Goal: Information Seeking & Learning: Learn about a topic

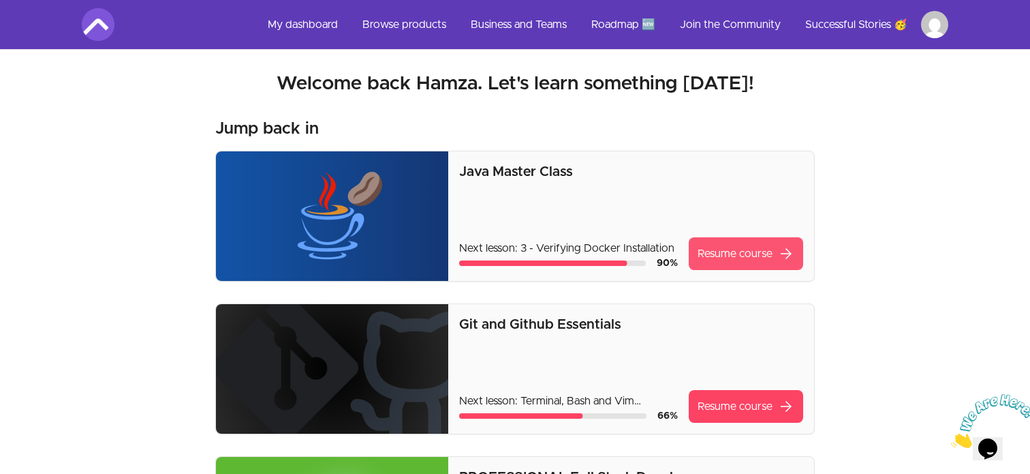
click at [738, 259] on link "Resume course arrow_forward" at bounding box center [746, 253] width 114 height 33
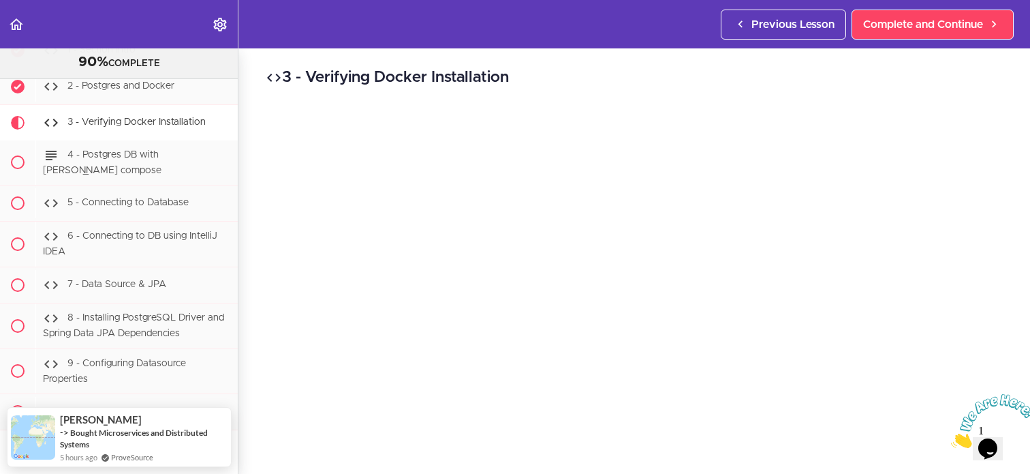
click at [951, 438] on icon "Close" at bounding box center [951, 444] width 0 height 12
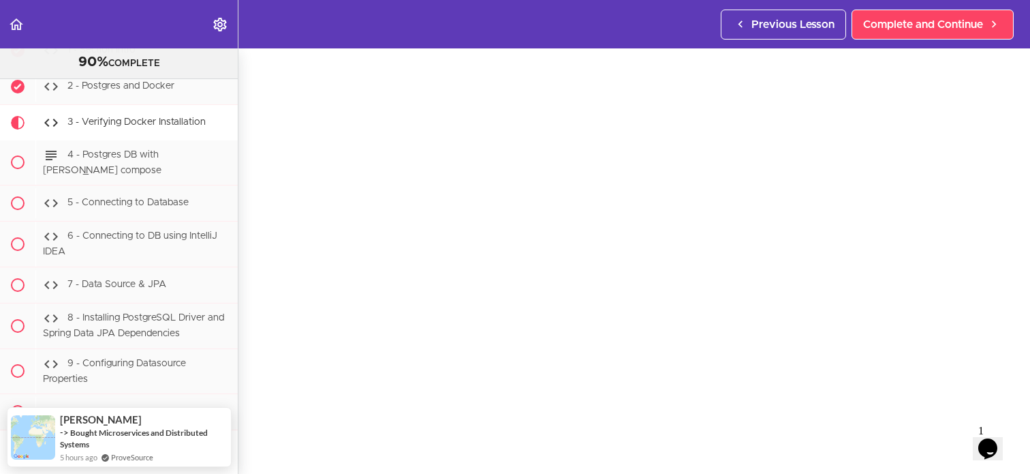
scroll to position [82, 0]
click at [1025, 183] on div "3 - Verifying Docker Installation Complete and Continue 1 - Follow us on Linked…" at bounding box center [635, 179] width 792 height 425
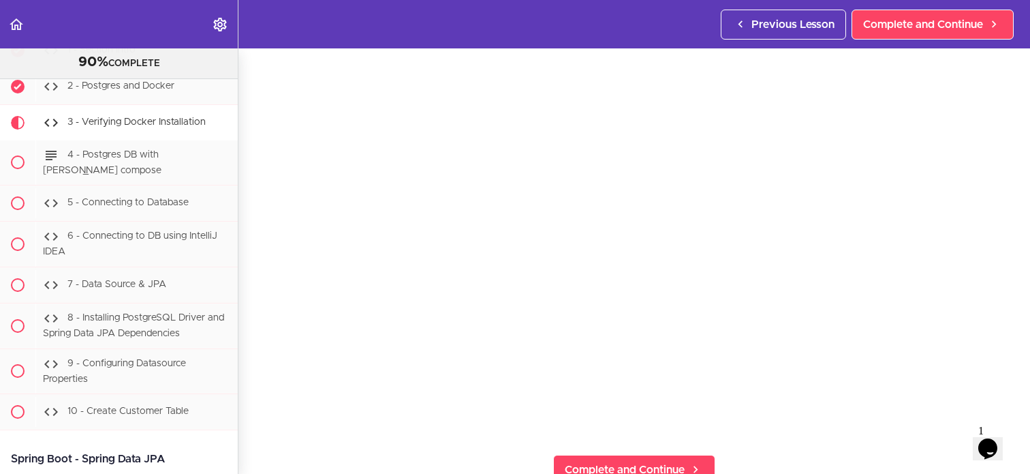
scroll to position [65, 0]
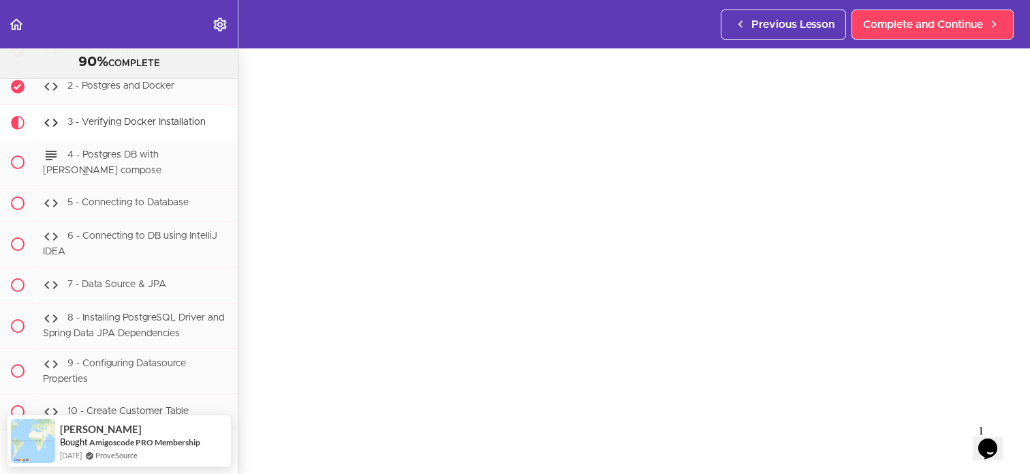
click at [1011, 226] on div "3 - Verifying Docker Installation Complete and Continue 1 - Follow us on Linked…" at bounding box center [635, 196] width 792 height 425
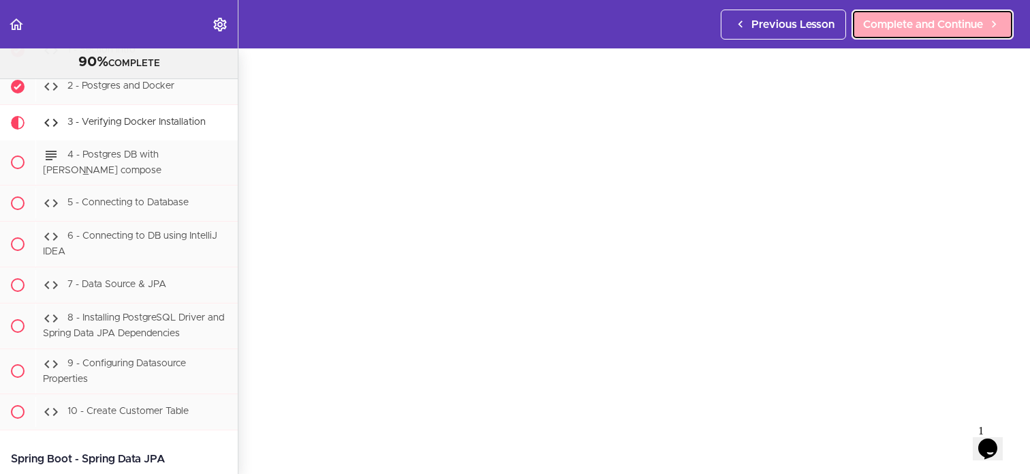
click at [935, 22] on span "Complete and Continue" at bounding box center [923, 24] width 120 height 16
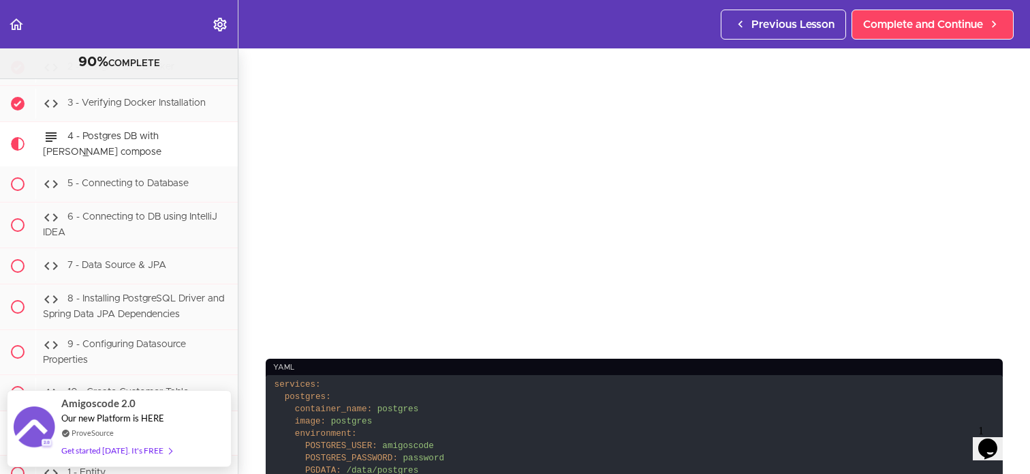
scroll to position [23, 0]
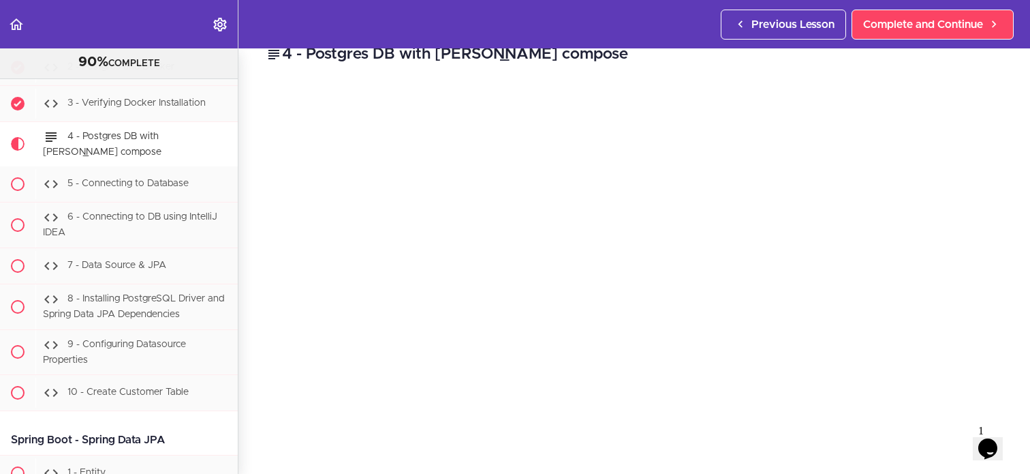
click at [1011, 95] on div "4 - Postgres DB with [PERSON_NAME] compose yaml services: postgres: container_n…" at bounding box center [635, 237] width 792 height 425
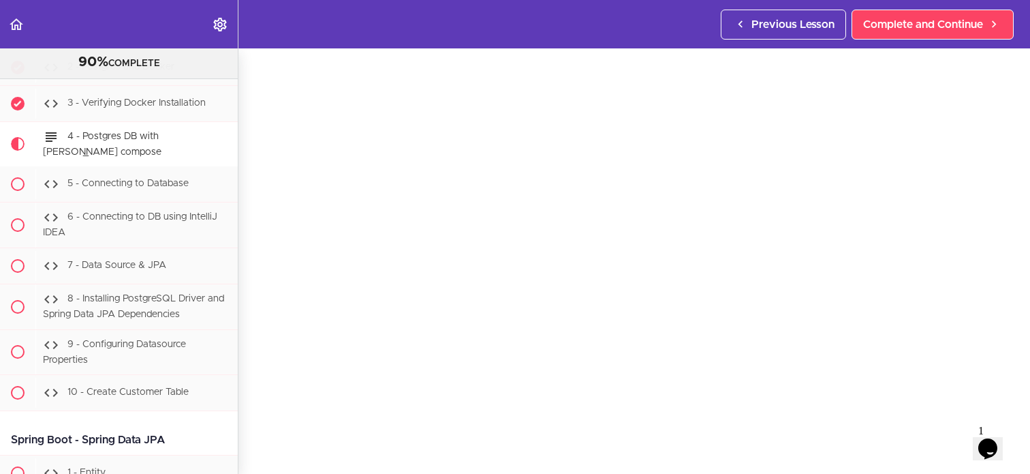
scroll to position [105, 0]
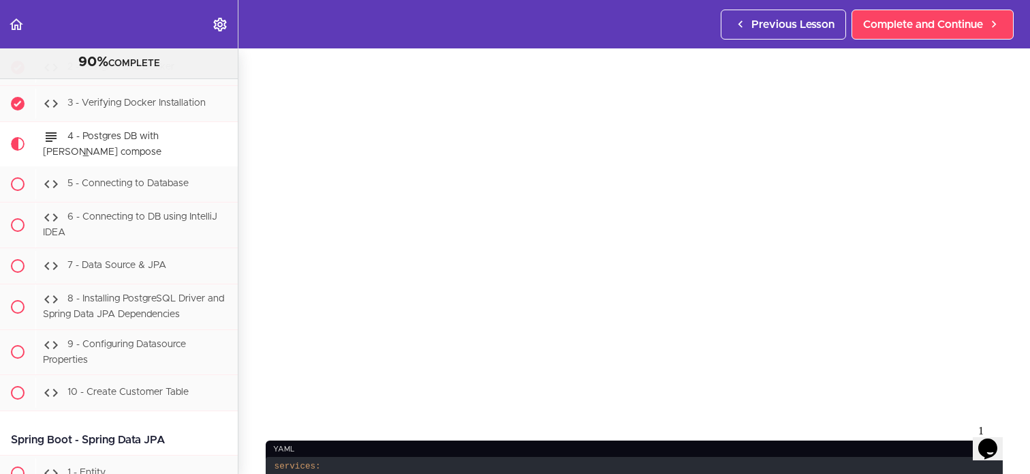
click at [1018, 253] on div "4 - Postgres DB with [PERSON_NAME] compose yaml services: postgres: container_n…" at bounding box center [635, 155] width 792 height 425
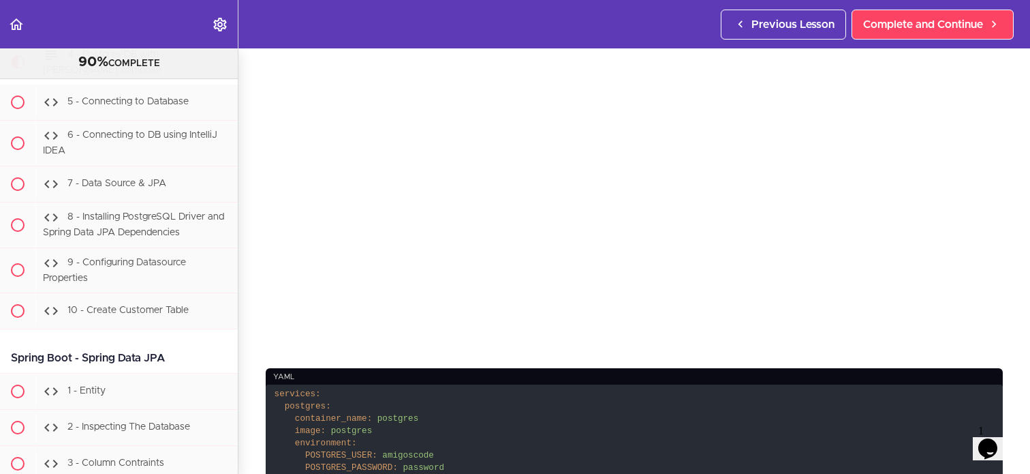
scroll to position [303, 0]
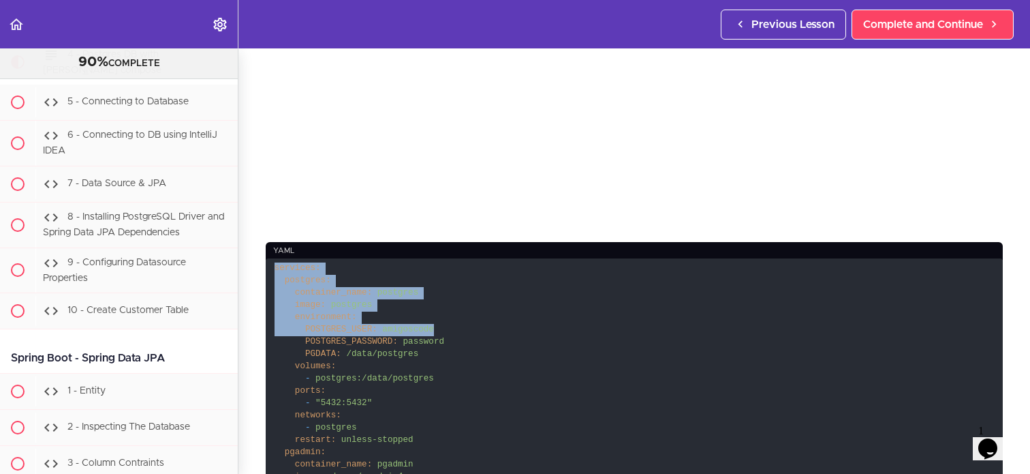
drag, startPoint x: 275, startPoint y: 268, endPoint x: 436, endPoint y: 335, distance: 174.1
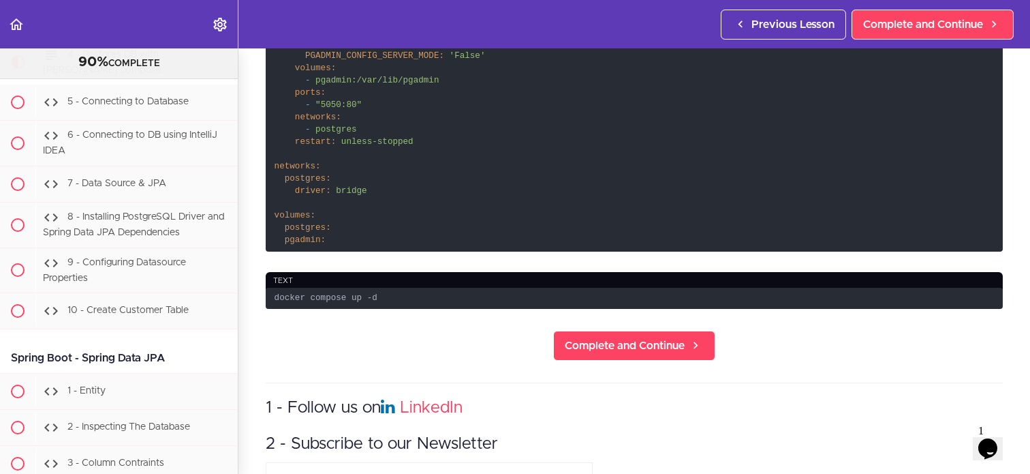
scroll to position [780, 0]
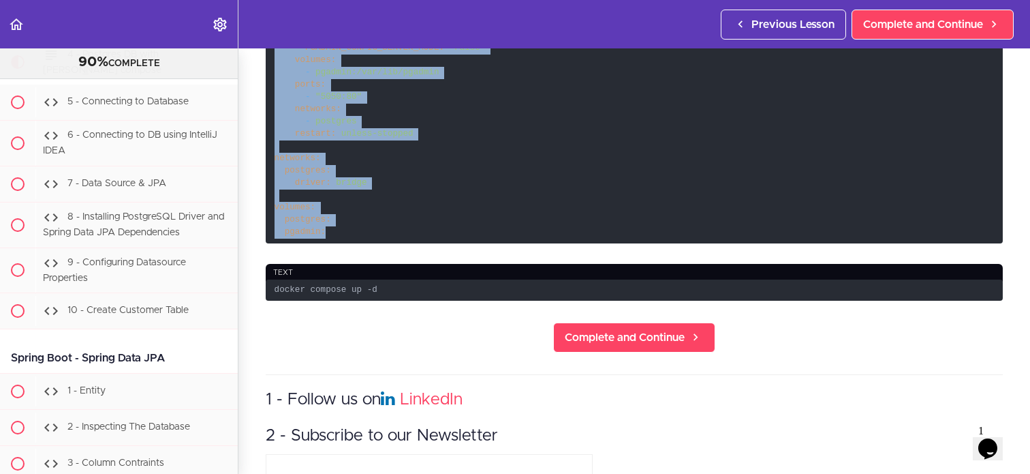
click at [334, 239] on code "services: postgres: container_name: postgres image: postgres environment: POSTG…" at bounding box center [634, 12] width 737 height 462
copy code "services: postgres: container_name: postgres image: postgres environment: POSTG…"
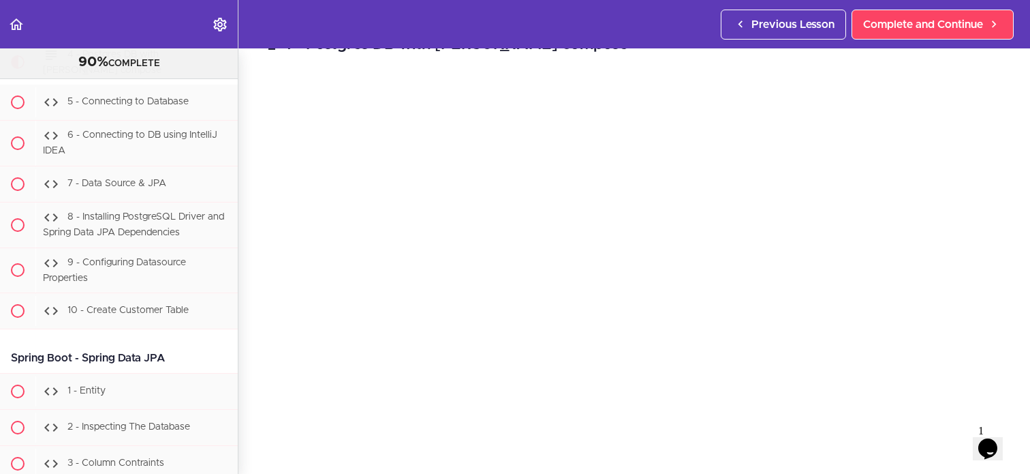
scroll to position [0, 0]
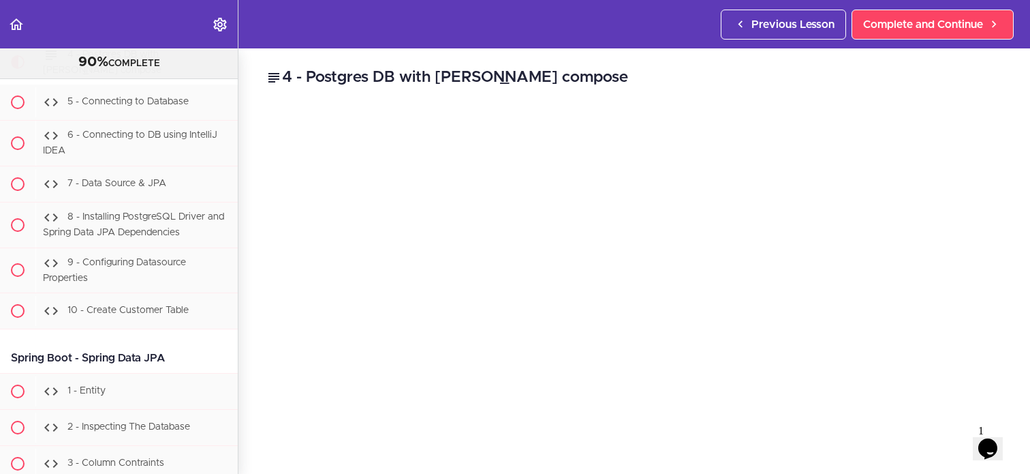
click at [1024, 88] on div "4 - Postgres DB with [PERSON_NAME] compose yaml services: postgres: container_n…" at bounding box center [635, 260] width 792 height 425
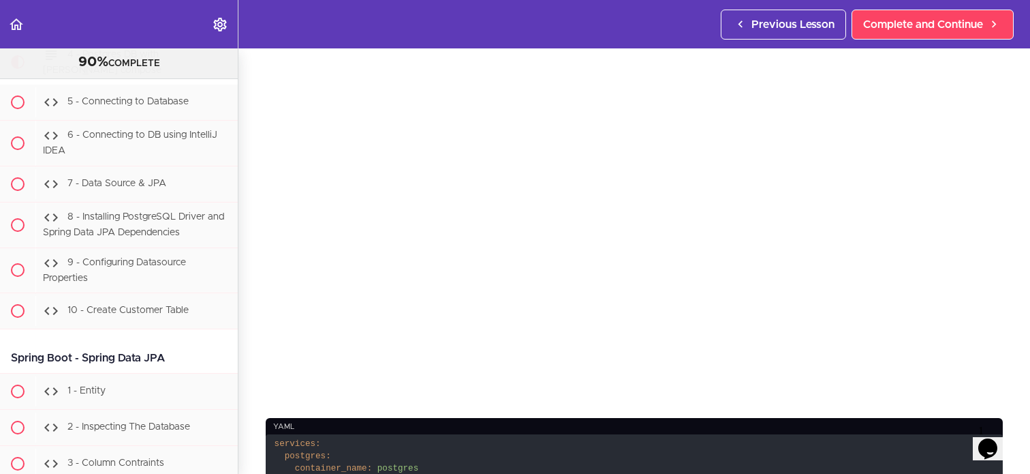
scroll to position [134, 0]
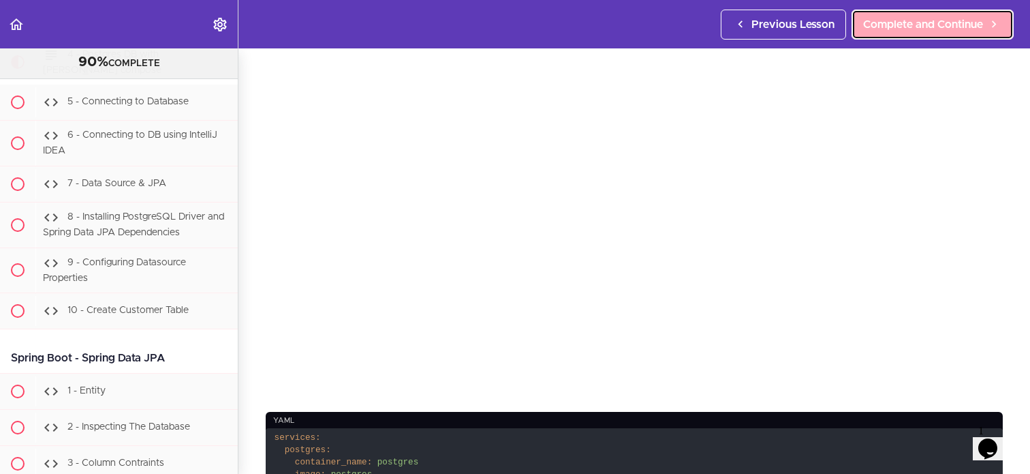
click at [901, 29] on span "Complete and Continue" at bounding box center [923, 24] width 120 height 16
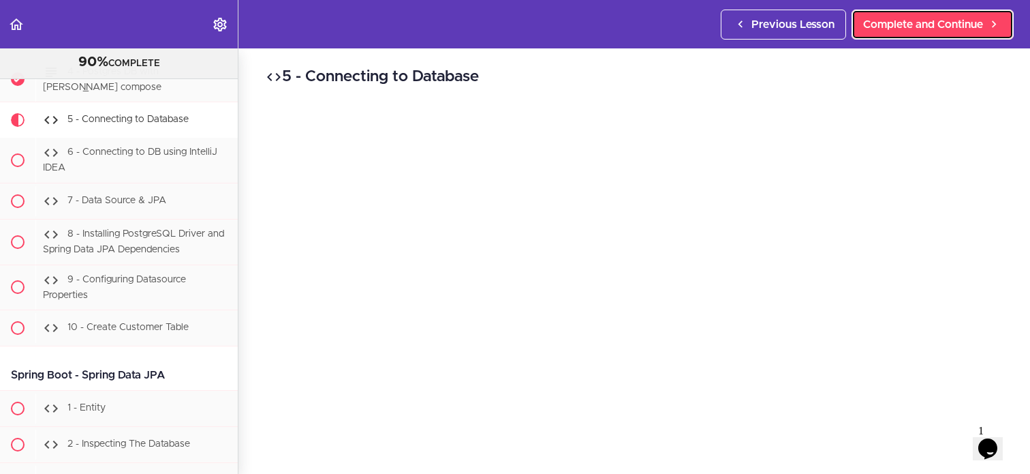
scroll to position [14936, 0]
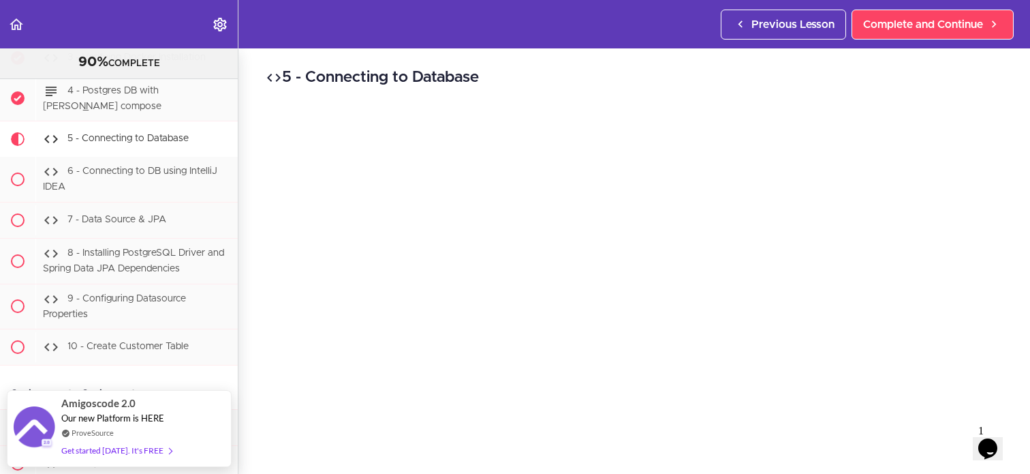
click at [253, 280] on div "5 - Connecting to Database Complete and Continue 1 - Follow us on LinkedIn 2 - …" at bounding box center [635, 260] width 792 height 425
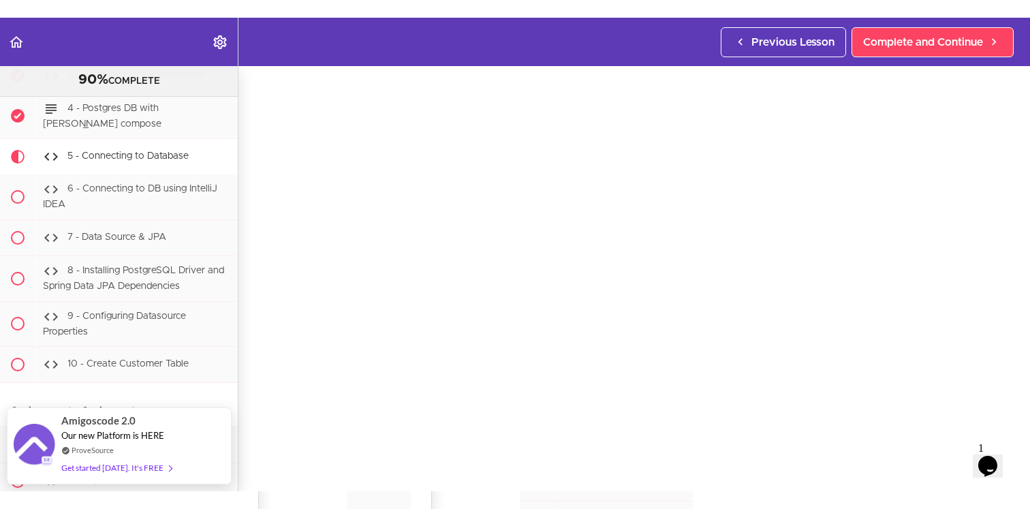
scroll to position [56, 0]
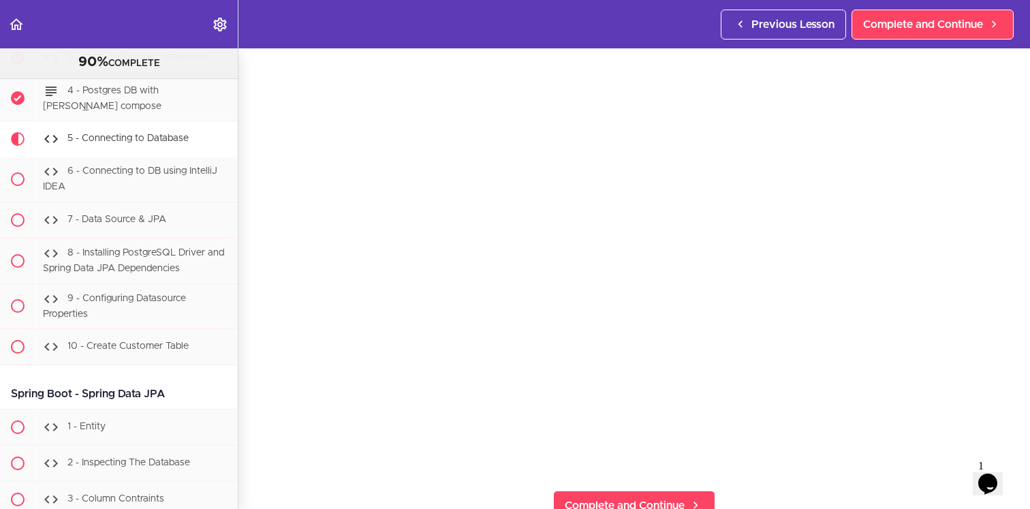
click at [1009, 181] on div "5 - Connecting to Database Complete and Continue 1 - Follow us on LinkedIn 2 - …" at bounding box center [635, 223] width 792 height 461
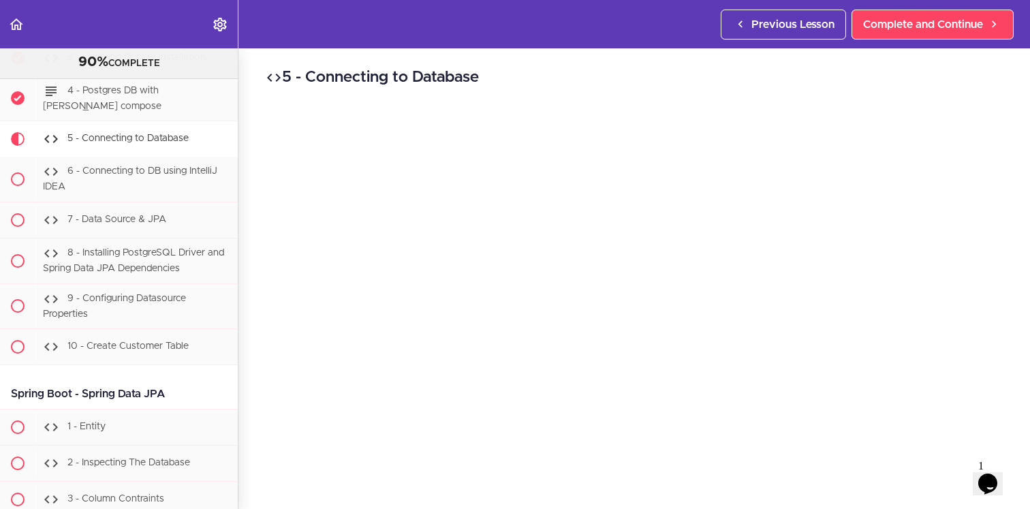
scroll to position [82, 0]
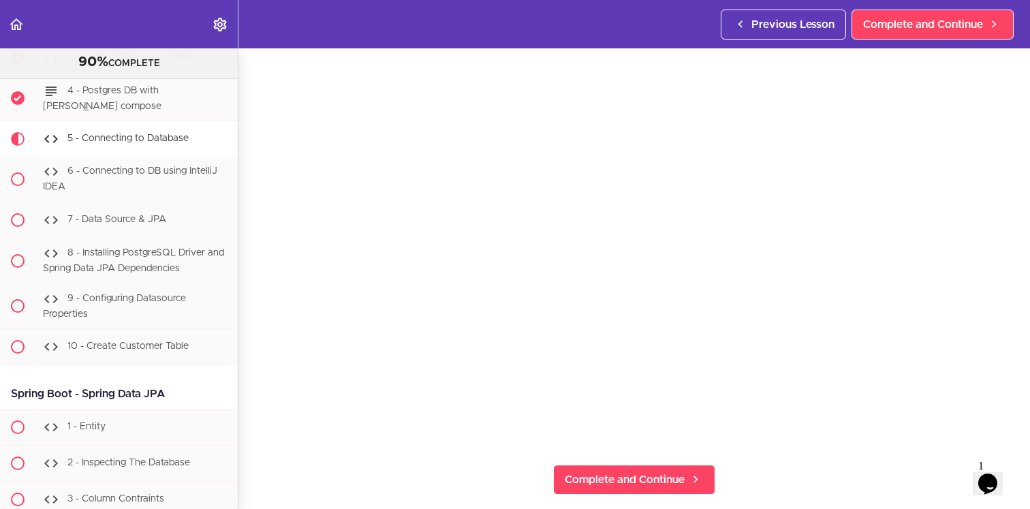
click at [1024, 245] on div "5 - Connecting to Database Complete and Continue 1 - Follow us on LinkedIn 2 - …" at bounding box center [635, 197] width 792 height 461
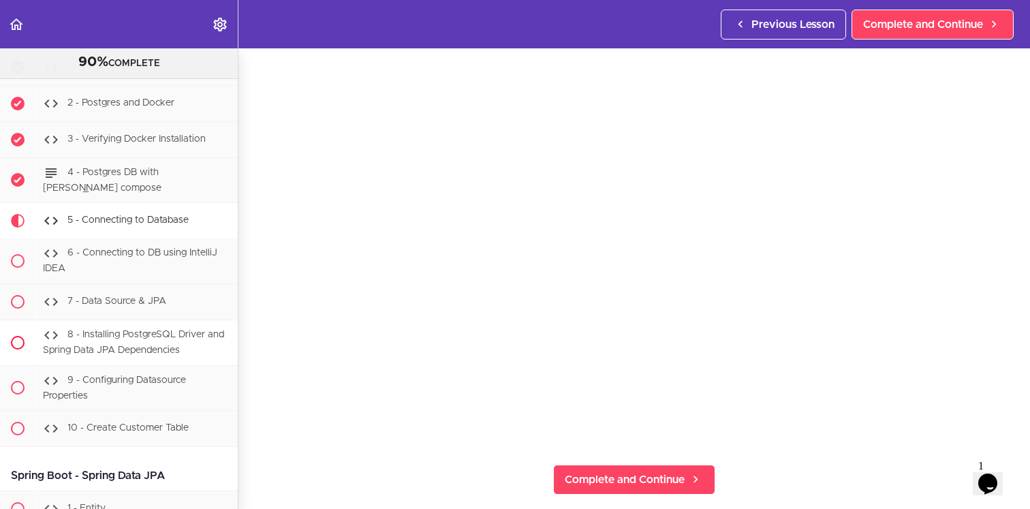
scroll to position [14773, 0]
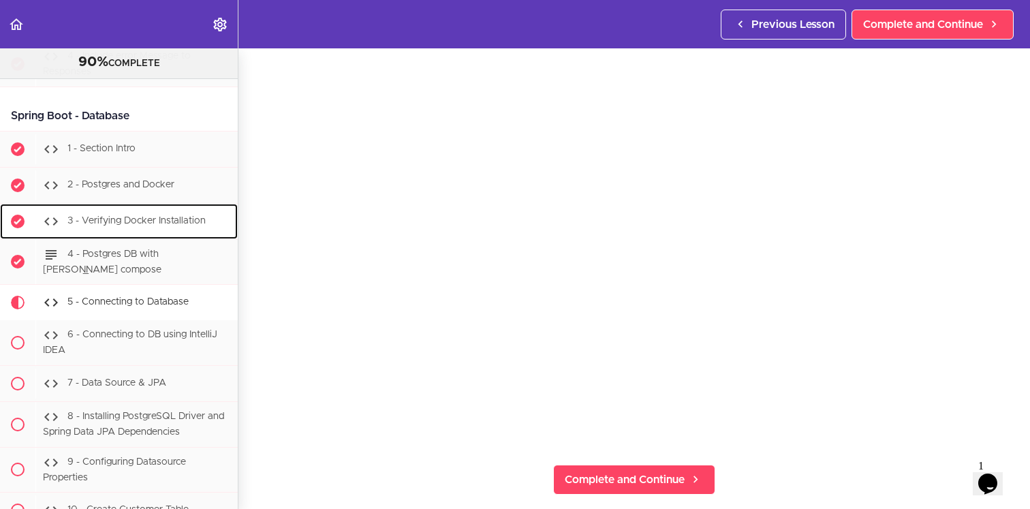
click at [138, 216] on span "3 - Verifying Docker Installation" at bounding box center [136, 221] width 138 height 10
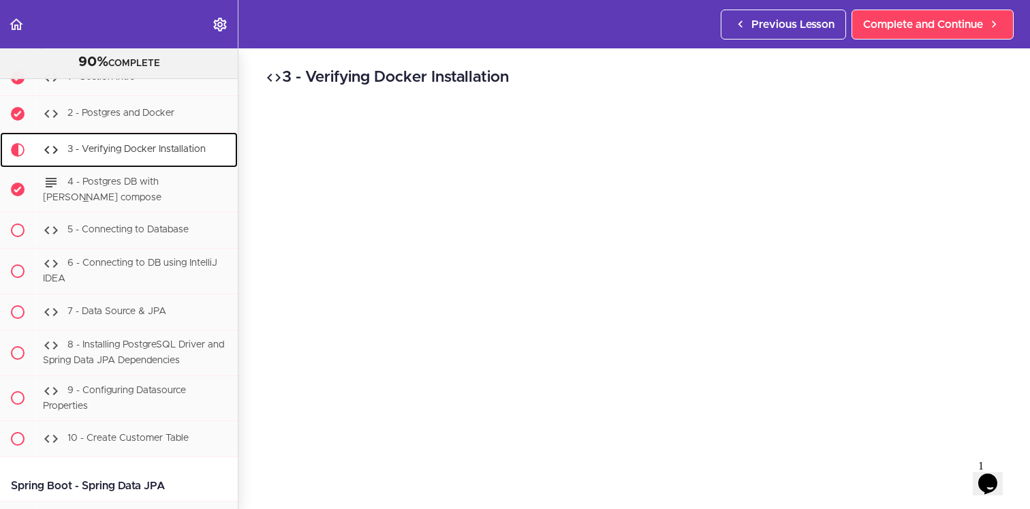
scroll to position [14855, 0]
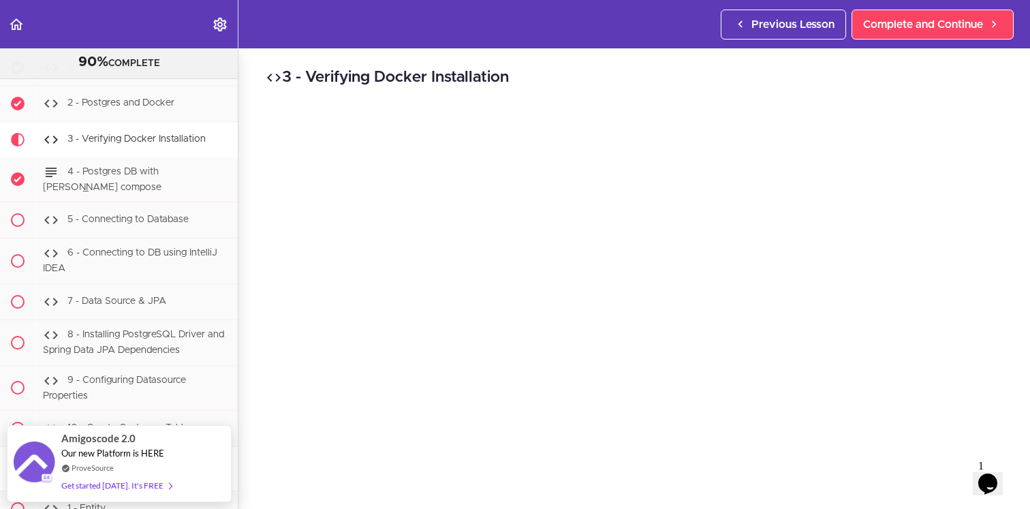
click at [245, 416] on div "3 - Verifying Docker Installation Complete and Continue 1 - Follow us on Linked…" at bounding box center [635, 278] width 792 height 461
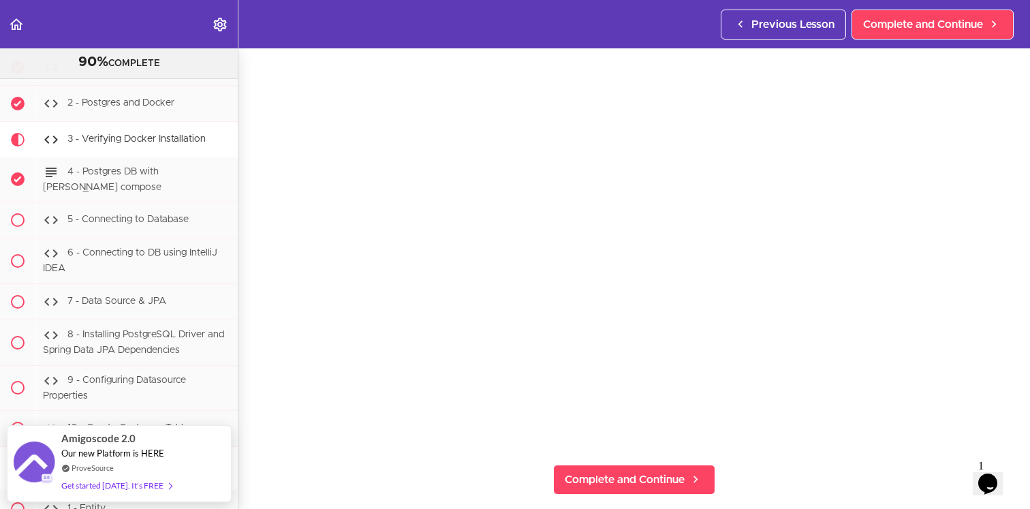
scroll to position [0, 0]
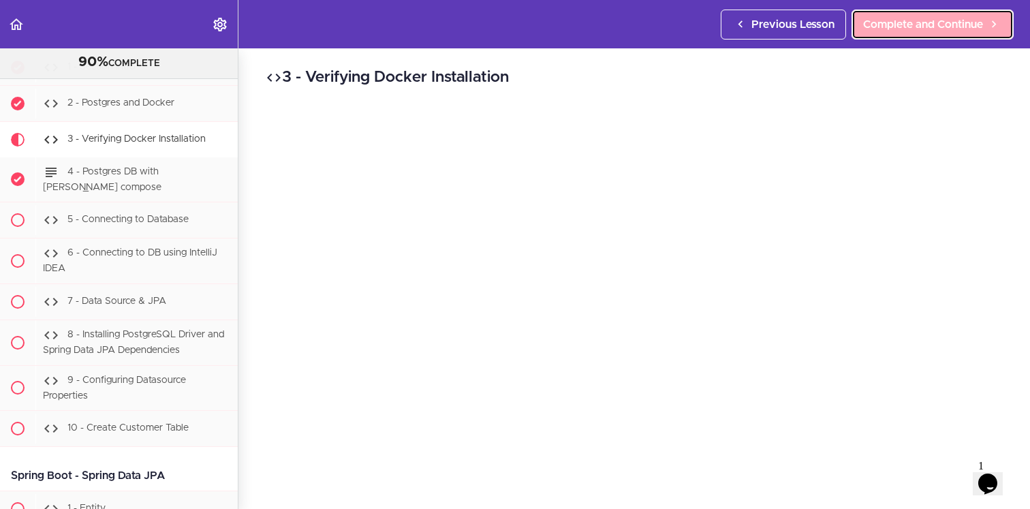
click at [988, 17] on icon at bounding box center [994, 24] width 16 height 14
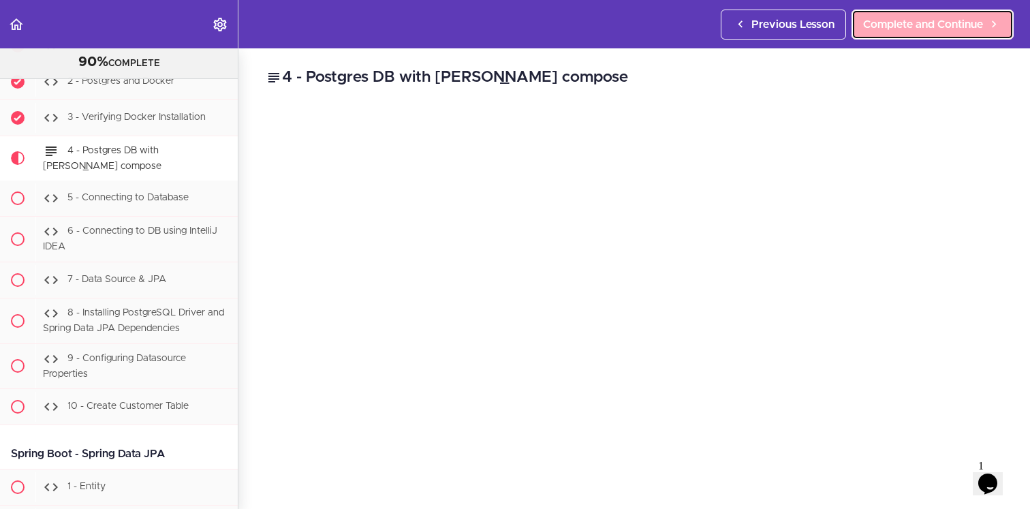
scroll to position [14891, 0]
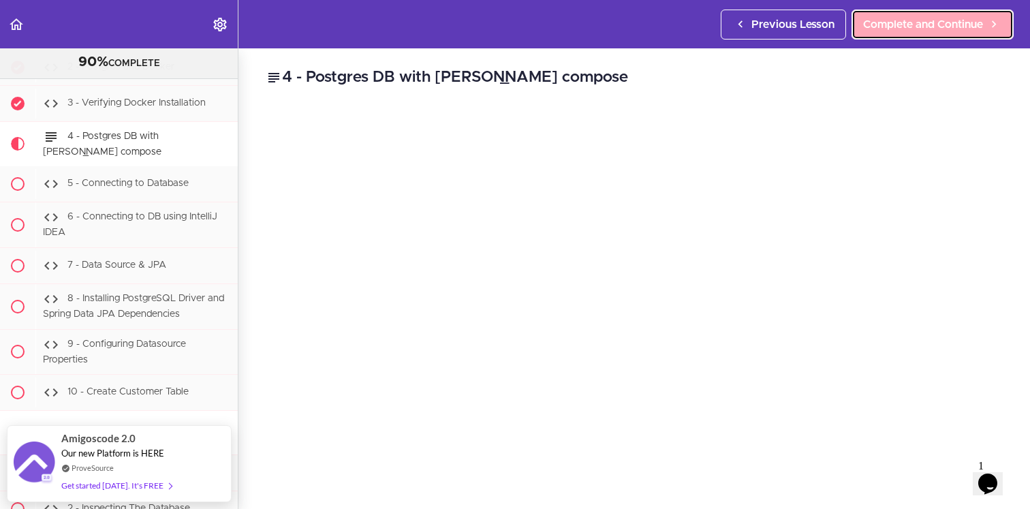
click at [915, 23] on span "Complete and Continue" at bounding box center [923, 24] width 120 height 16
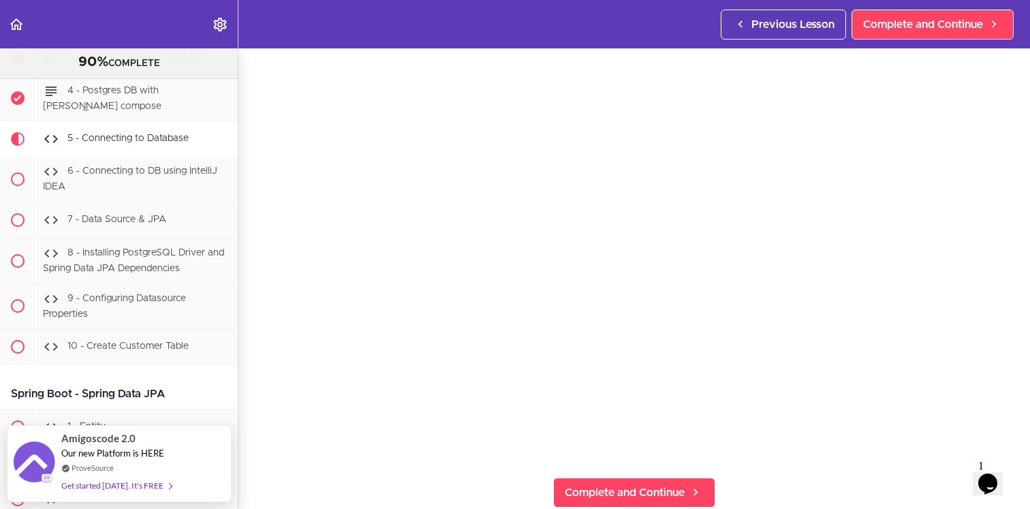
scroll to position [82, 0]
